Goal: Information Seeking & Learning: Learn about a topic

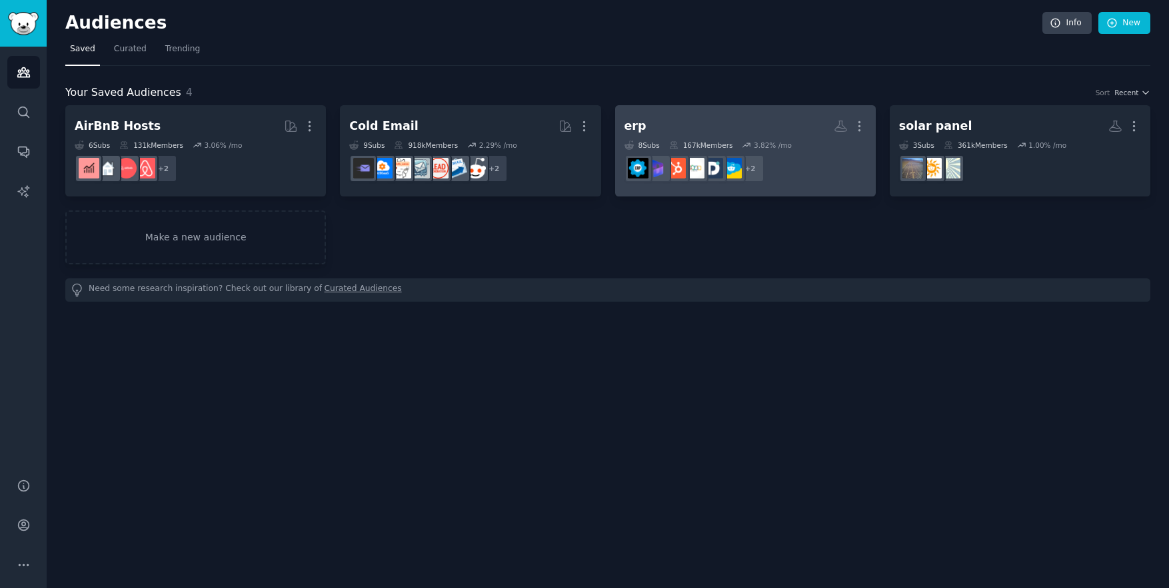
click at [750, 115] on h2 "erp More" at bounding box center [745, 126] width 242 height 23
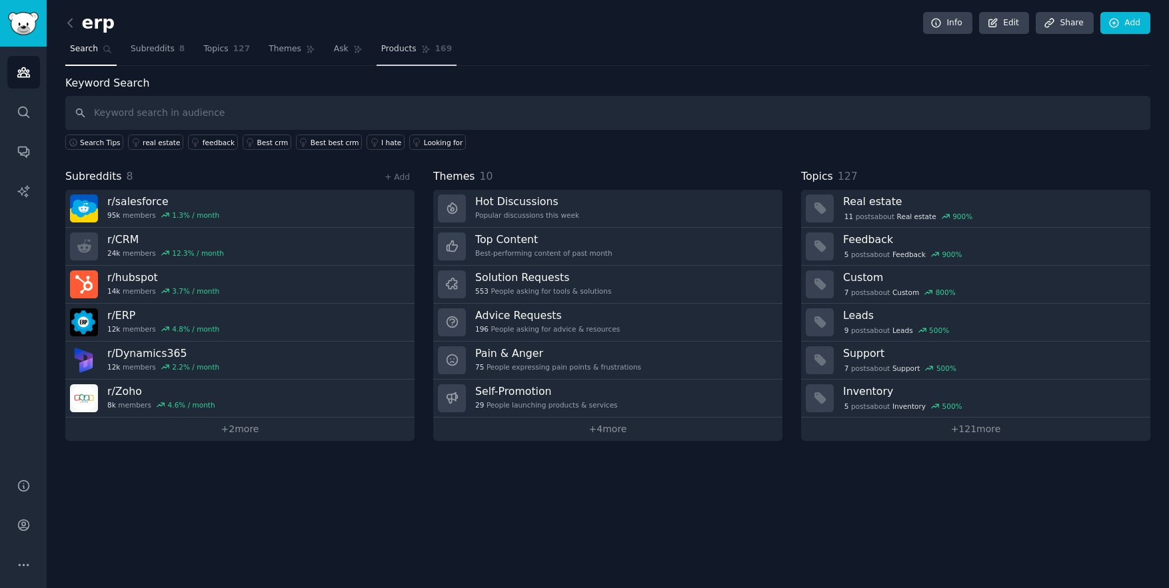
click at [396, 53] on span "Products" at bounding box center [398, 49] width 35 height 12
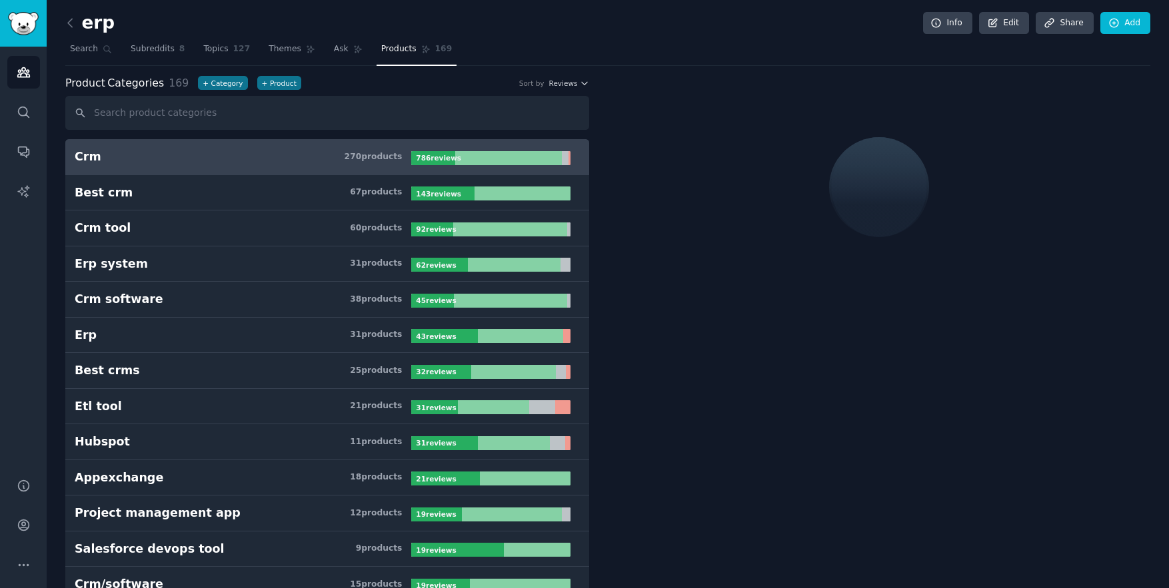
click at [322, 52] on nav "Search Subreddits 8 Topics 127 Themes Ask Products 169" at bounding box center [607, 52] width 1085 height 27
click at [334, 51] on span "Ask" at bounding box center [341, 49] width 15 height 12
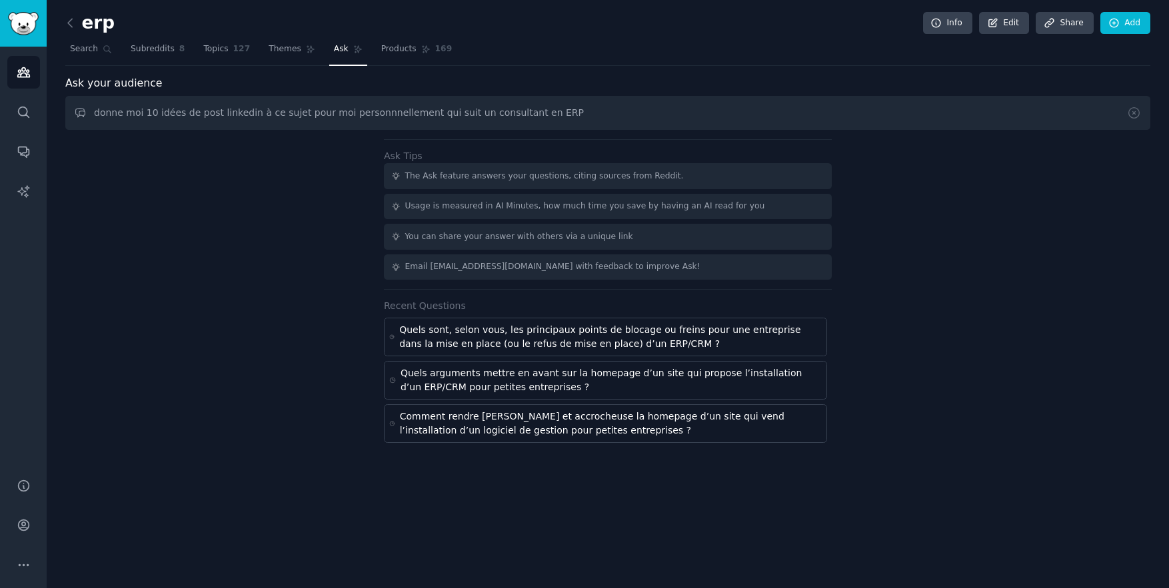
type input "donne moi 10 idées de post linkedin à ce sujet pour moi personnnellement qui su…"
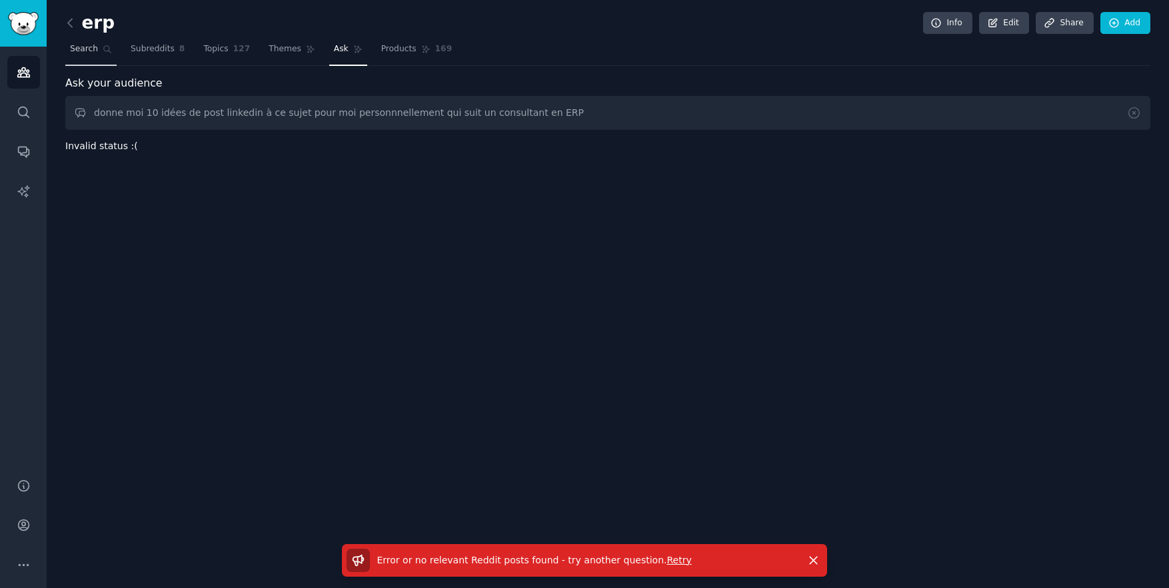
click at [77, 51] on span "Search" at bounding box center [84, 49] width 28 height 12
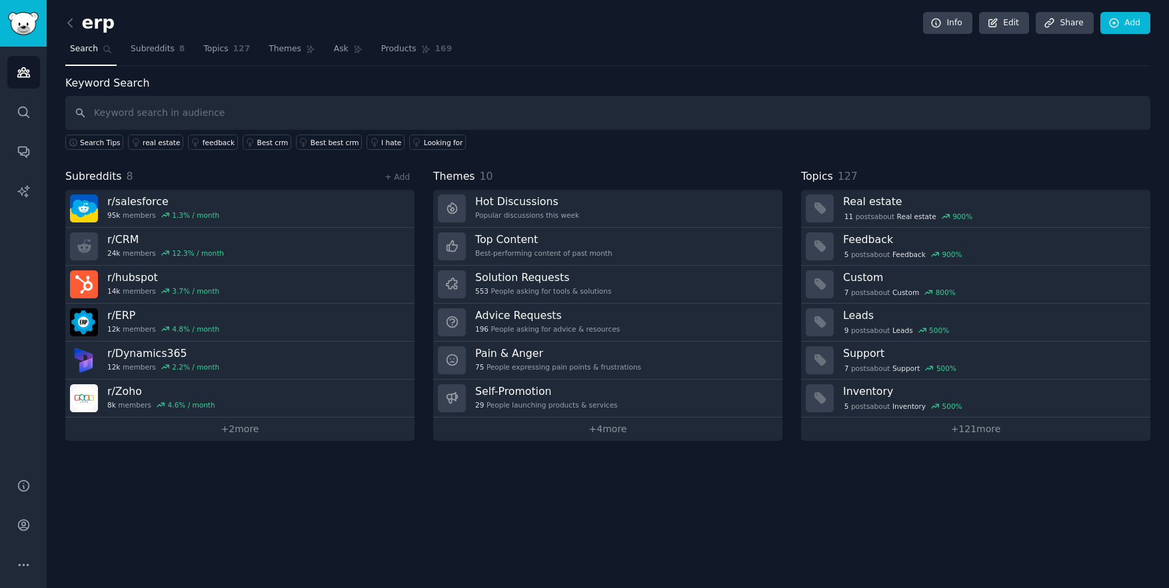
click at [87, 45] on span "Search" at bounding box center [84, 49] width 28 height 12
drag, startPoint x: 155, startPoint y: 45, endPoint x: 169, endPoint y: 47, distance: 14.8
click at [155, 45] on span "Subreddits" at bounding box center [153, 49] width 44 height 12
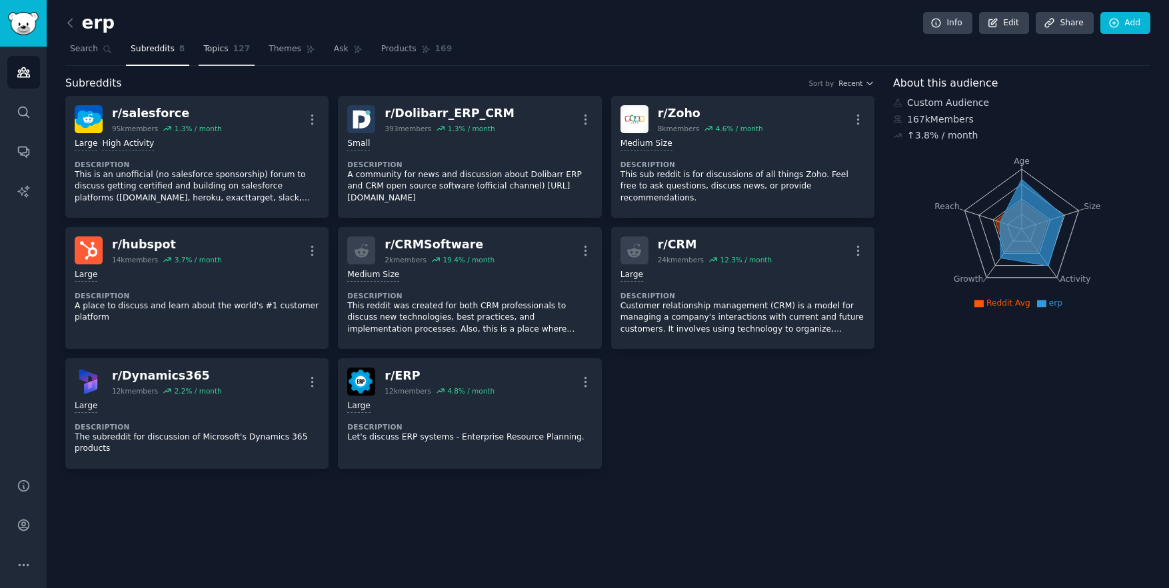
click at [217, 52] on span "Topics" at bounding box center [215, 49] width 25 height 12
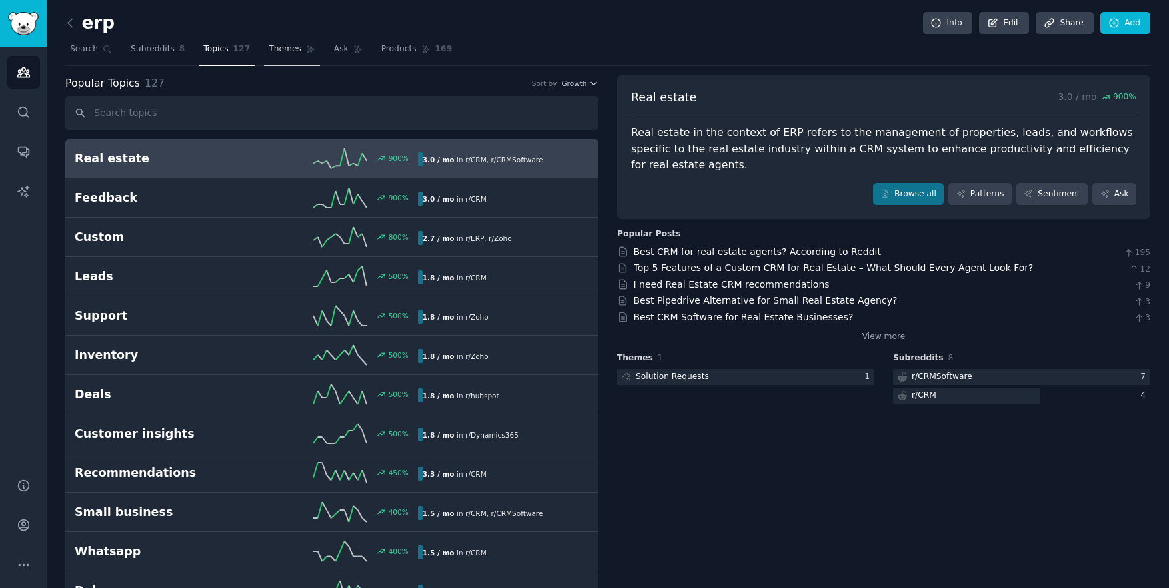
click at [278, 49] on span "Themes" at bounding box center [285, 49] width 33 height 12
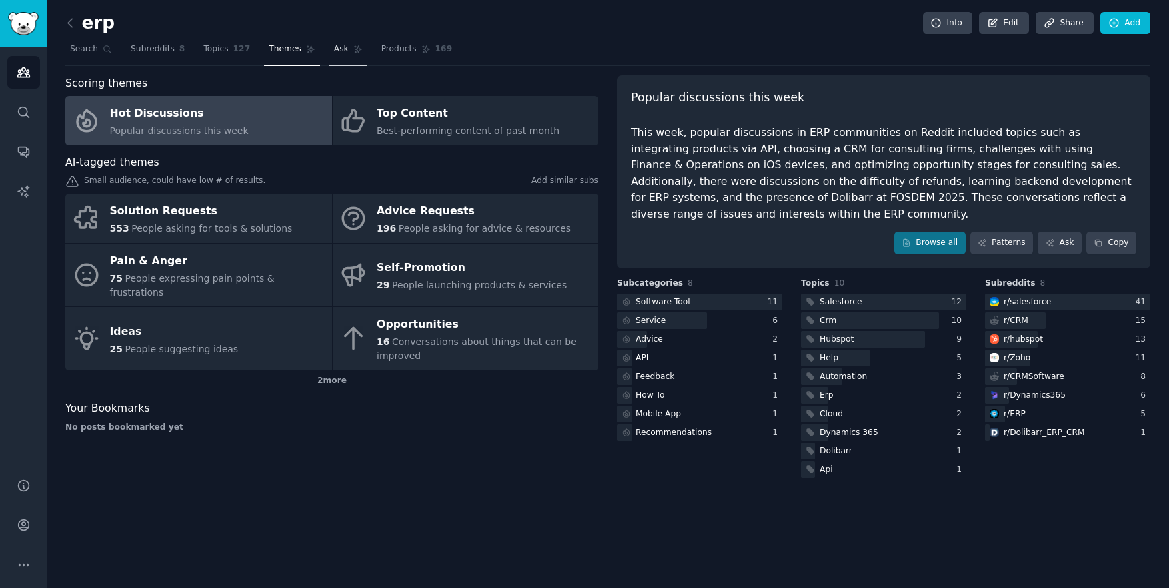
click at [338, 51] on span "Ask" at bounding box center [341, 49] width 15 height 12
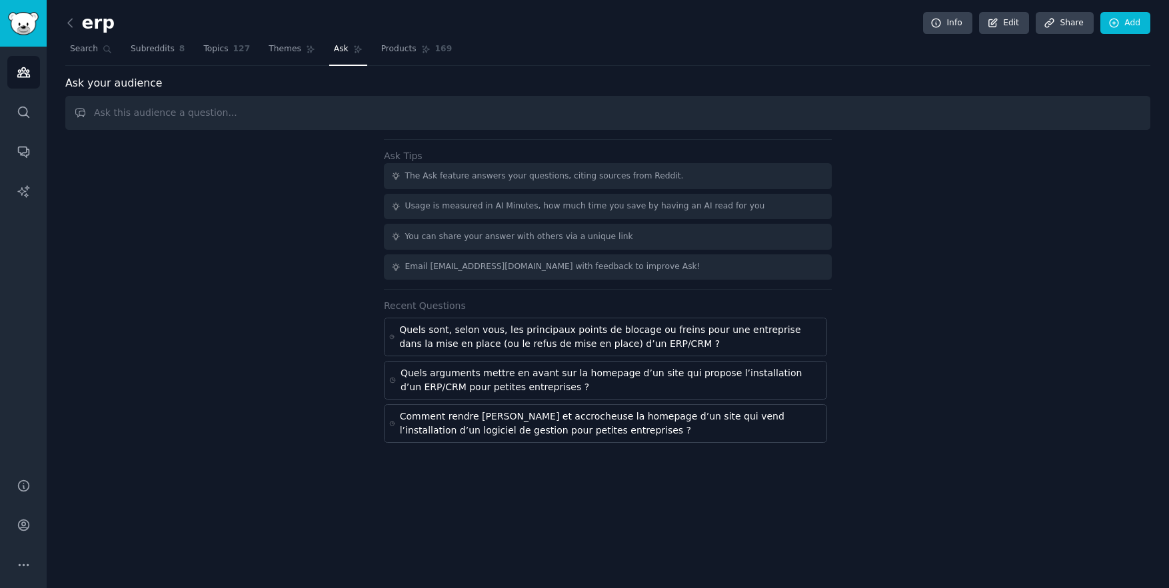
click at [261, 100] on input "text" at bounding box center [607, 113] width 1085 height 34
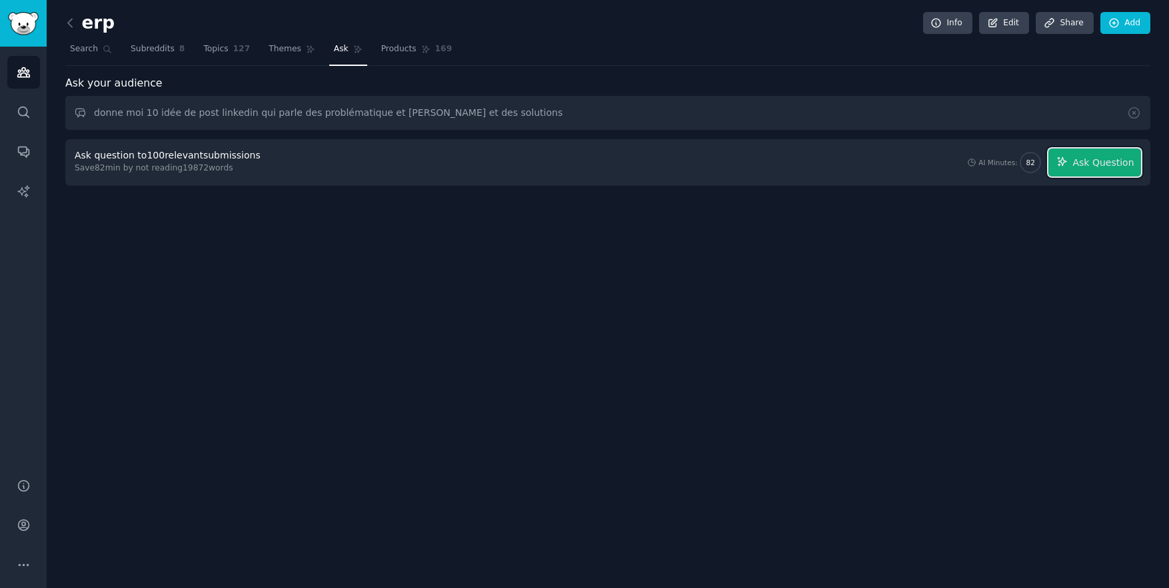
click at [1120, 156] on span "Ask Question" at bounding box center [1102, 163] width 61 height 14
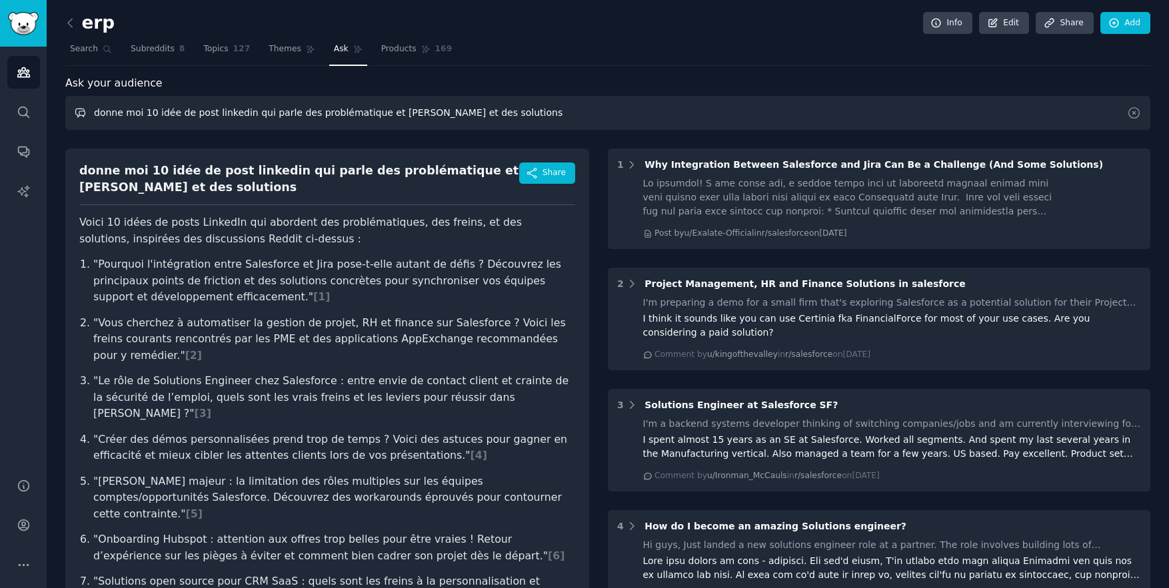
click at [500, 119] on input "donne moi 10 idée de post linkedin qui parle des problématique et [PERSON_NAME]…" at bounding box center [607, 113] width 1085 height 34
type input "donne moi 10 idée de post linkedin qui parle des problématique et [PERSON_NAME]…"
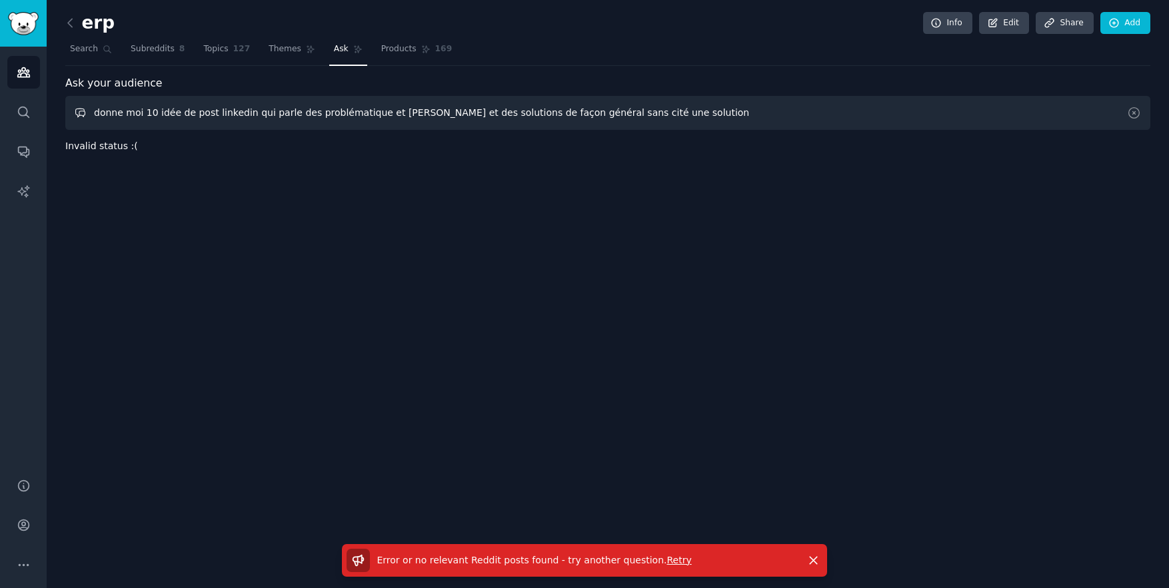
click at [664, 111] on input "donne moi 10 idée de post linkedin qui parle des problématique et [PERSON_NAME]…" at bounding box center [607, 113] width 1085 height 34
click at [217, 47] on span "Topics" at bounding box center [215, 49] width 25 height 12
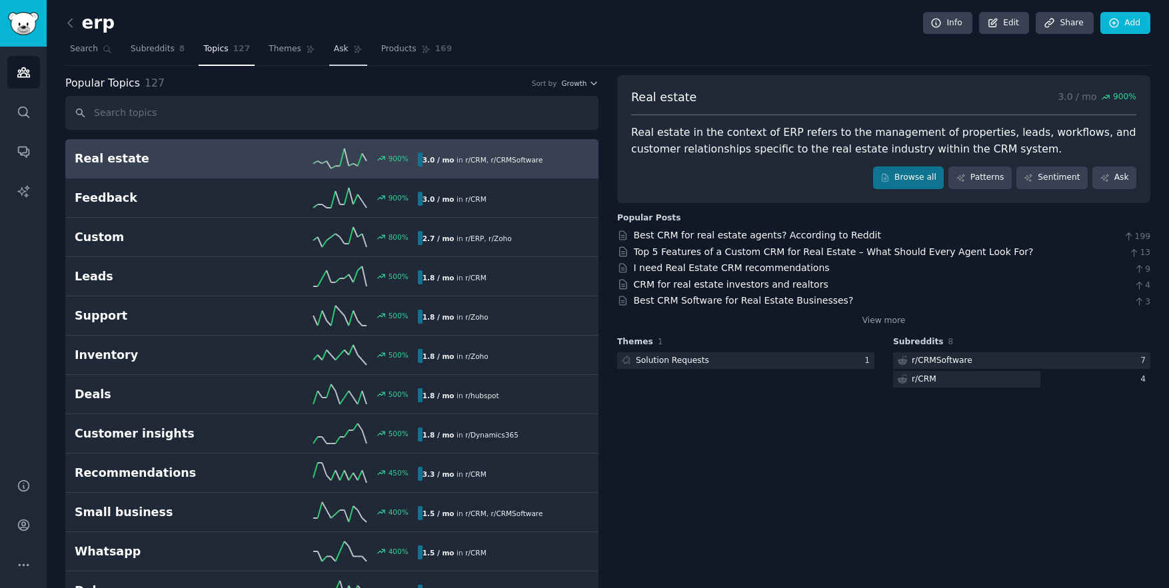
click at [342, 50] on span "Ask" at bounding box center [341, 49] width 15 height 12
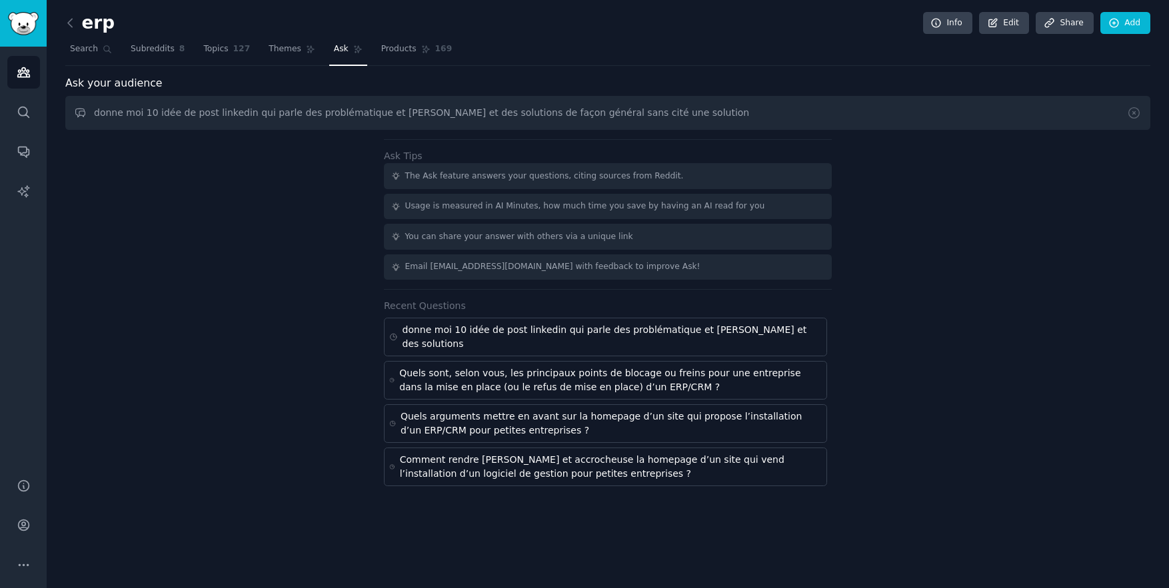
type input "donne moi 10 idée de post linkedin qui parle des problématique et [PERSON_NAME]…"
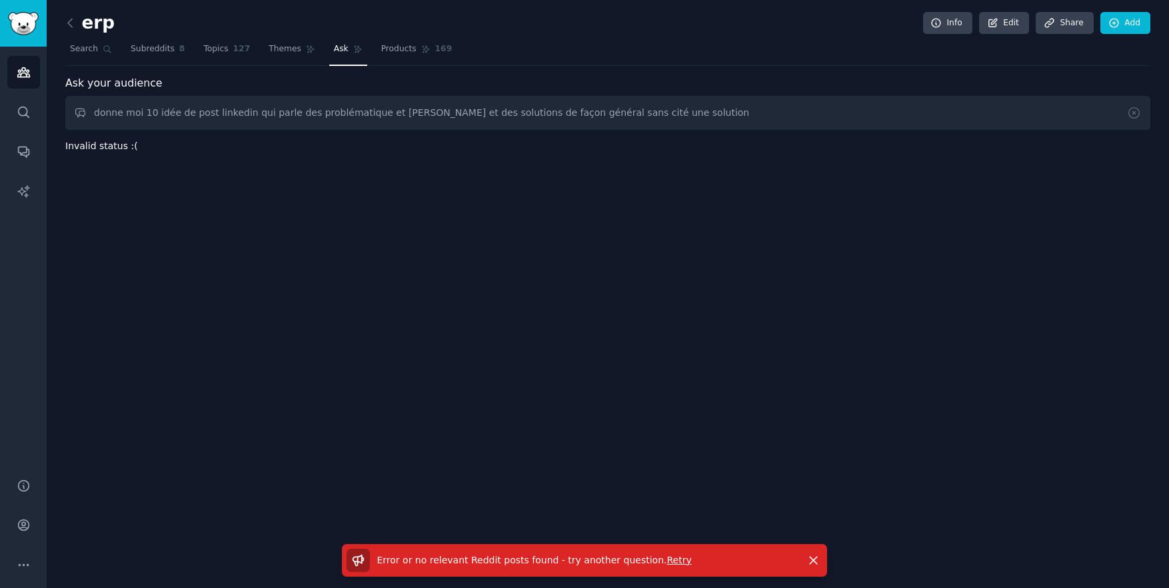
click at [257, 53] on nav "Search Subreddits 8 Topics 127 Themes Ask Products 169" at bounding box center [607, 52] width 1085 height 27
click at [286, 54] on span "Themes" at bounding box center [285, 49] width 33 height 12
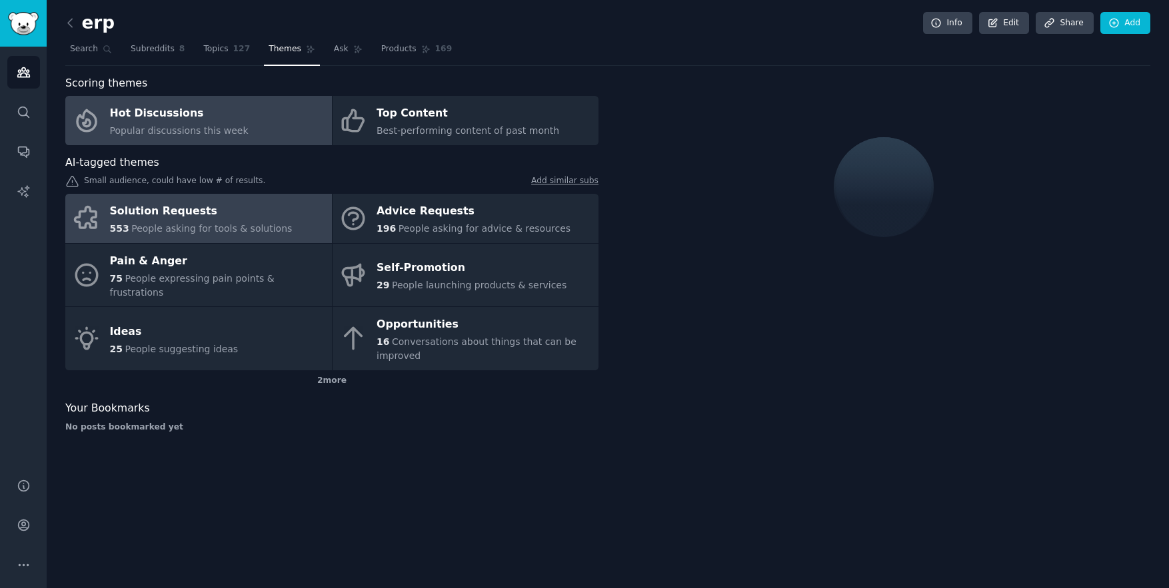
click at [199, 217] on div "Solution Requests" at bounding box center [201, 211] width 183 height 21
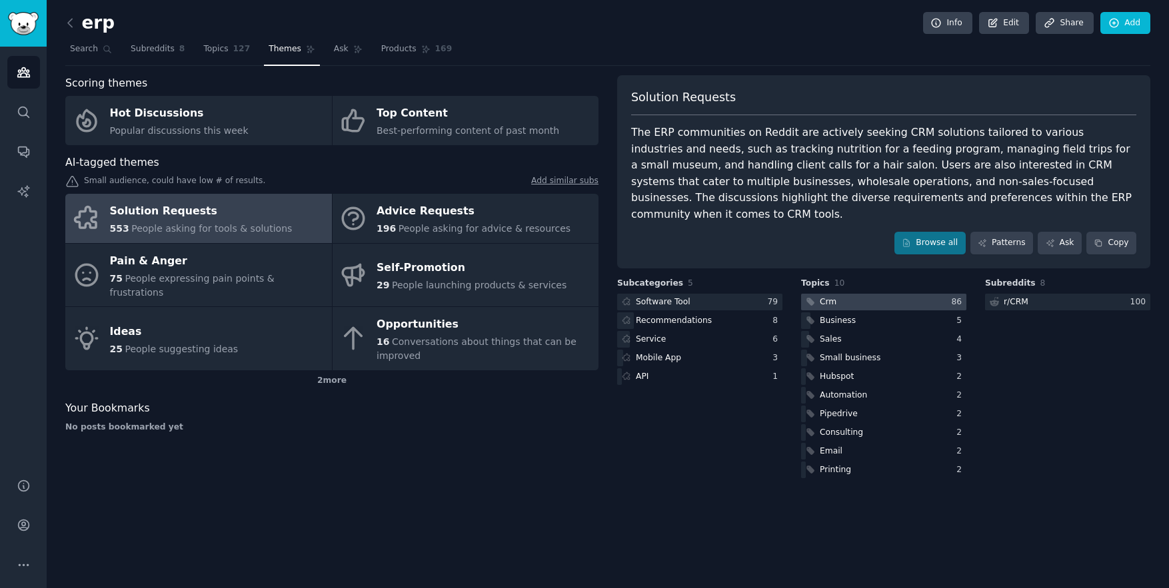
click at [843, 294] on div at bounding box center [883, 302] width 165 height 17
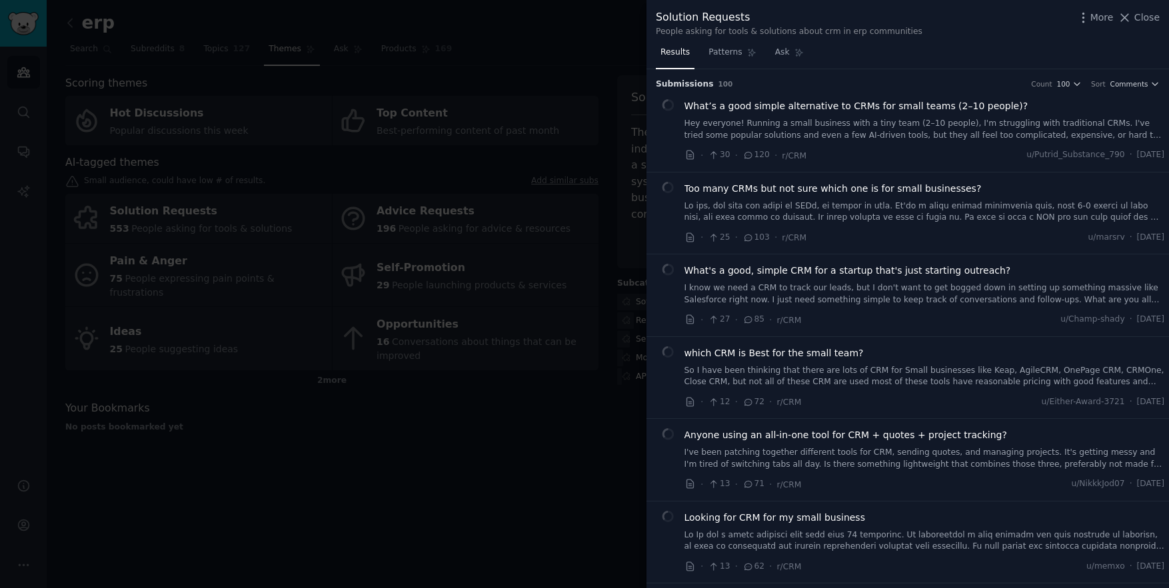
click at [488, 489] on div at bounding box center [584, 294] width 1169 height 588
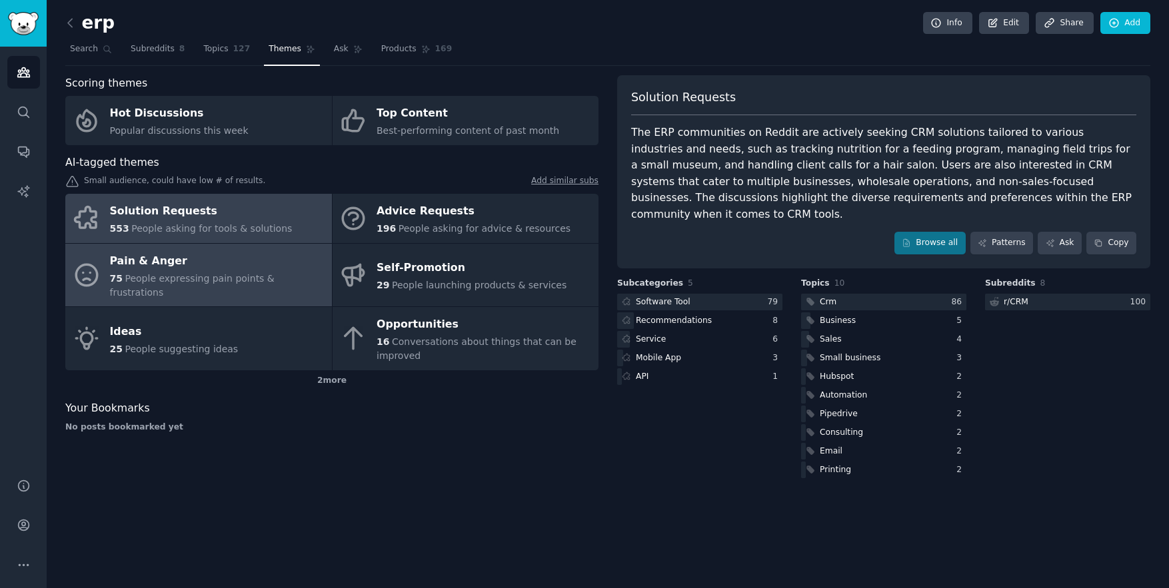
click at [162, 272] on div "75 People expressing pain points & frustrations" at bounding box center [217, 286] width 215 height 28
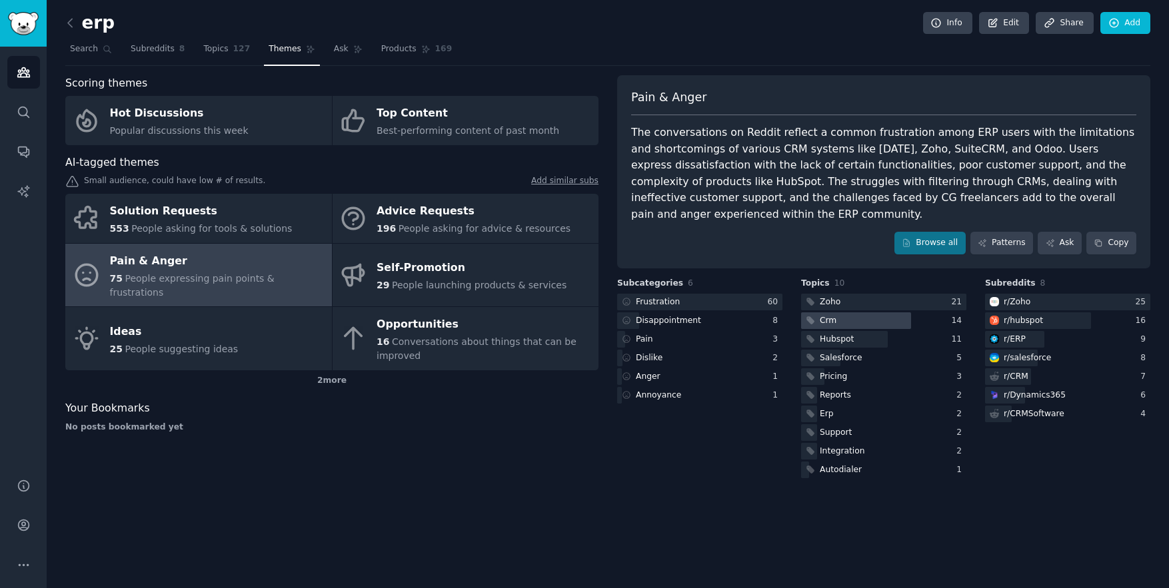
click at [876, 324] on div at bounding box center [856, 321] width 110 height 17
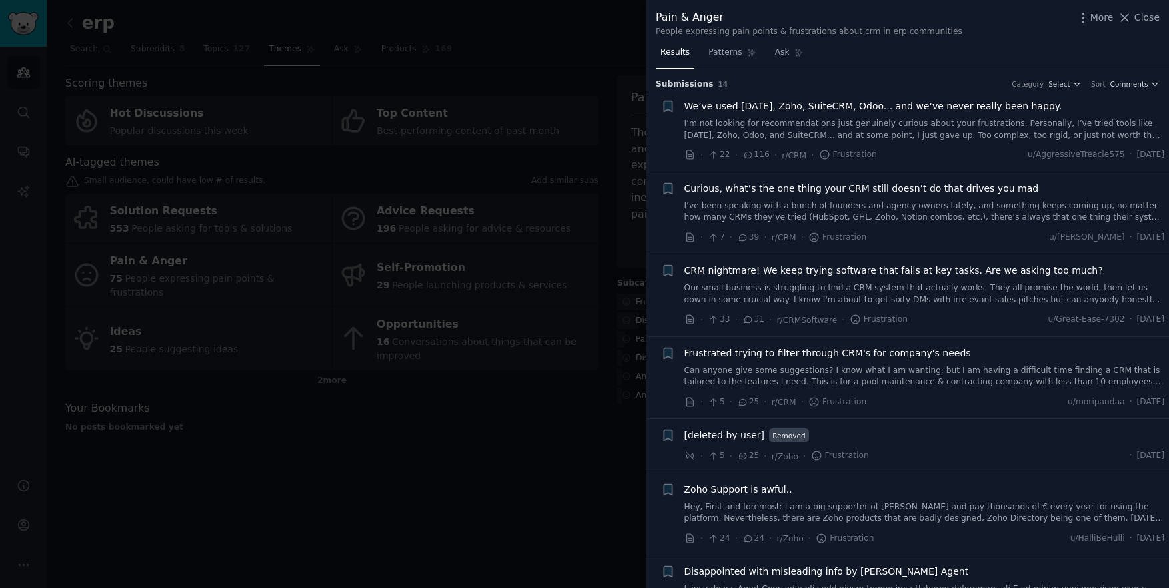
click at [557, 476] on div at bounding box center [584, 294] width 1169 height 588
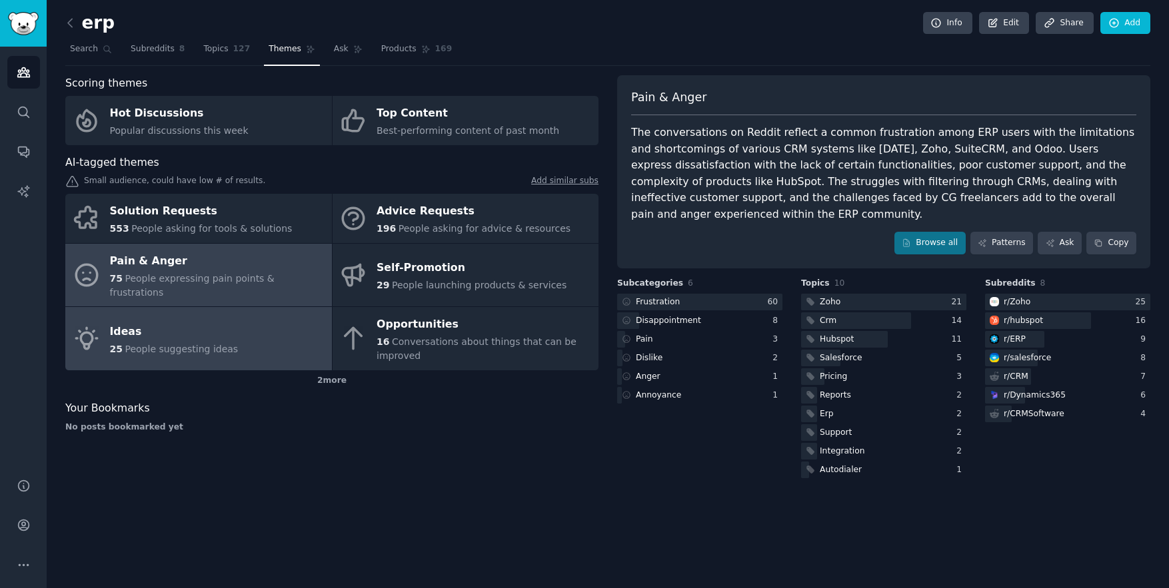
click at [155, 346] on link "Ideas 25 People suggesting ideas" at bounding box center [198, 338] width 267 height 63
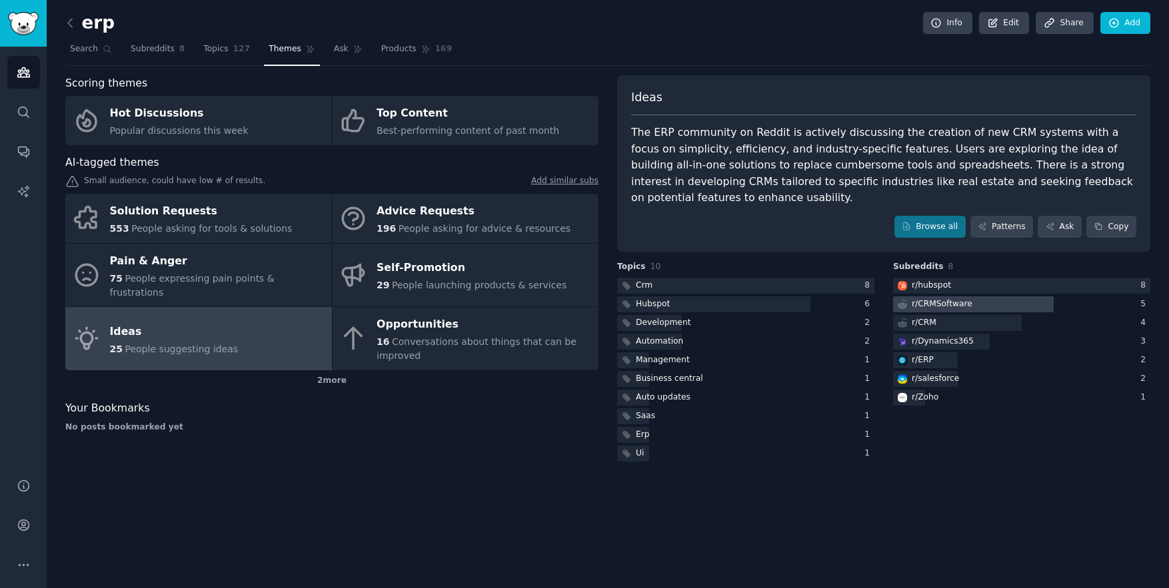
click at [969, 307] on div "r/ CRMSoftware" at bounding box center [942, 305] width 61 height 12
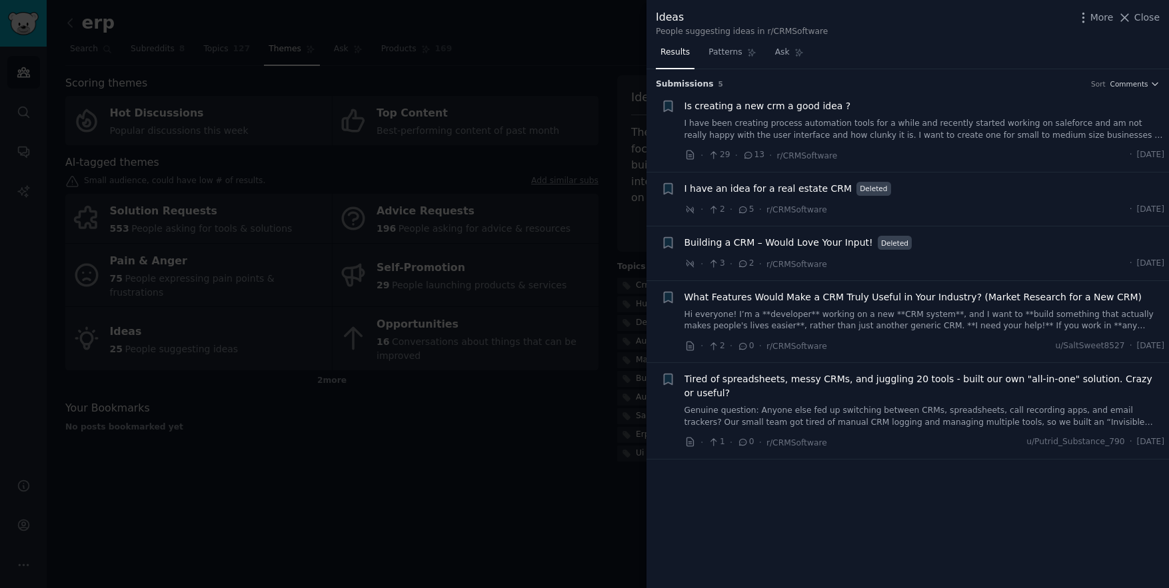
click at [582, 451] on div at bounding box center [584, 294] width 1169 height 588
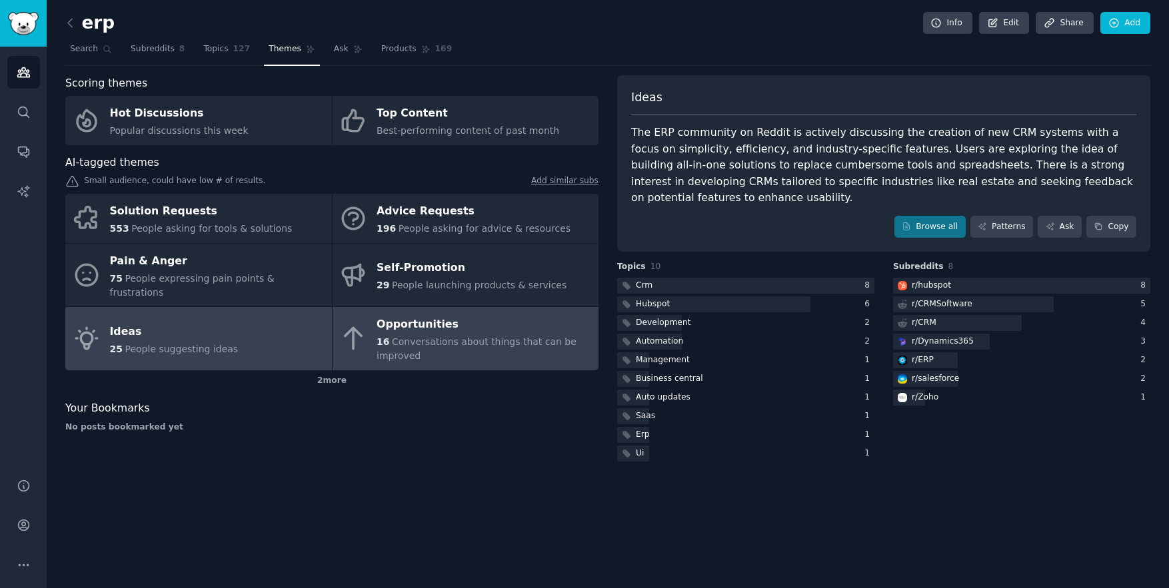
click at [480, 336] on span "Conversations about things that can be improved" at bounding box center [476, 348] width 200 height 25
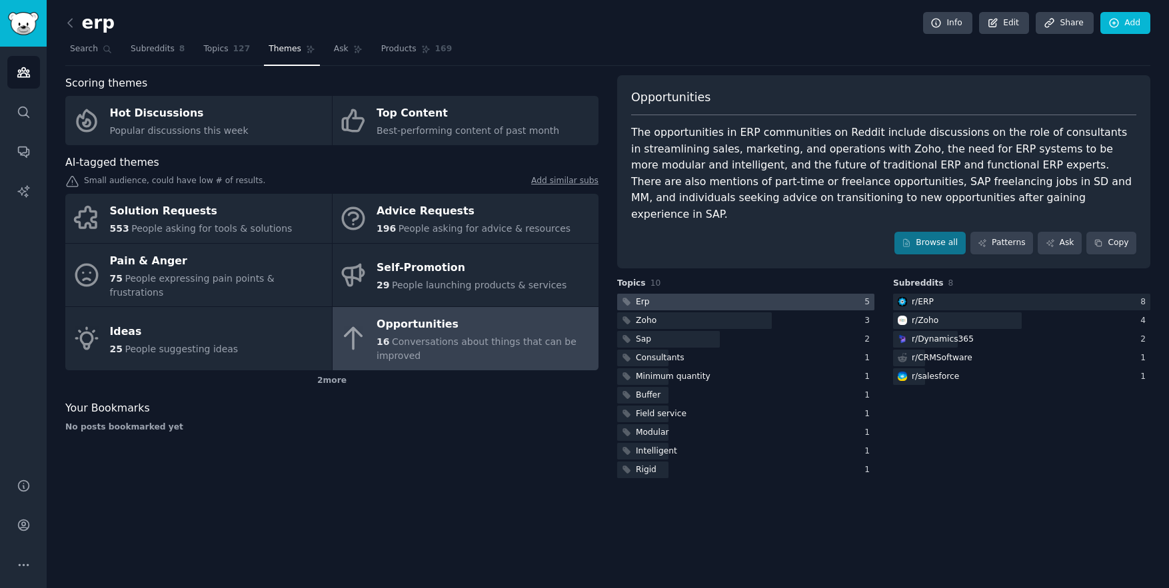
click at [825, 294] on div at bounding box center [745, 302] width 257 height 17
